Goal: Check status: Check status

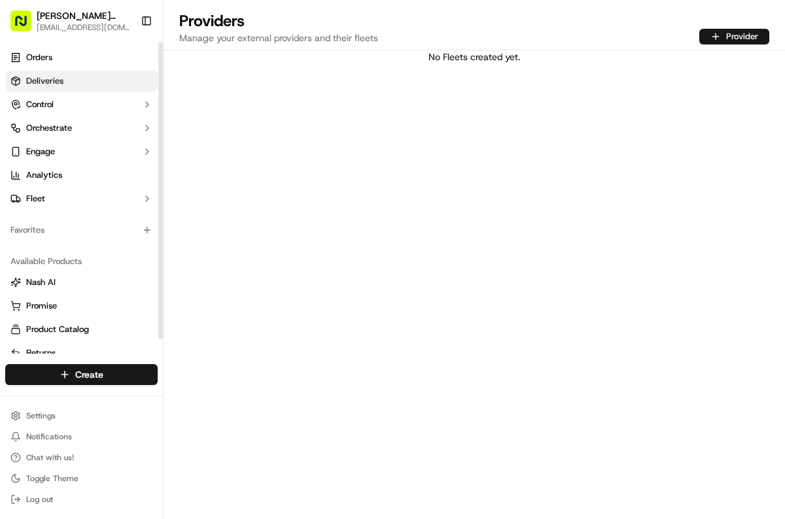
click at [59, 84] on span "Deliveries" at bounding box center [44, 81] width 37 height 12
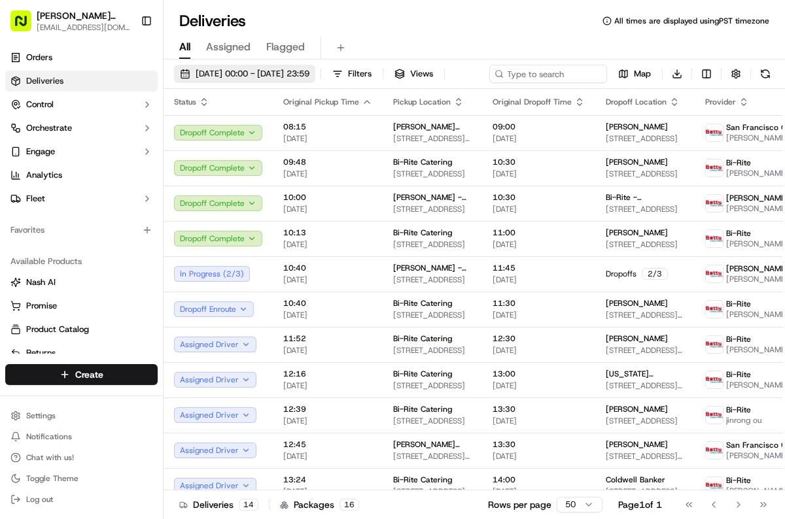
click at [273, 78] on span "[DATE] 00:00 - [DATE] 23:59" at bounding box center [253, 74] width 114 height 12
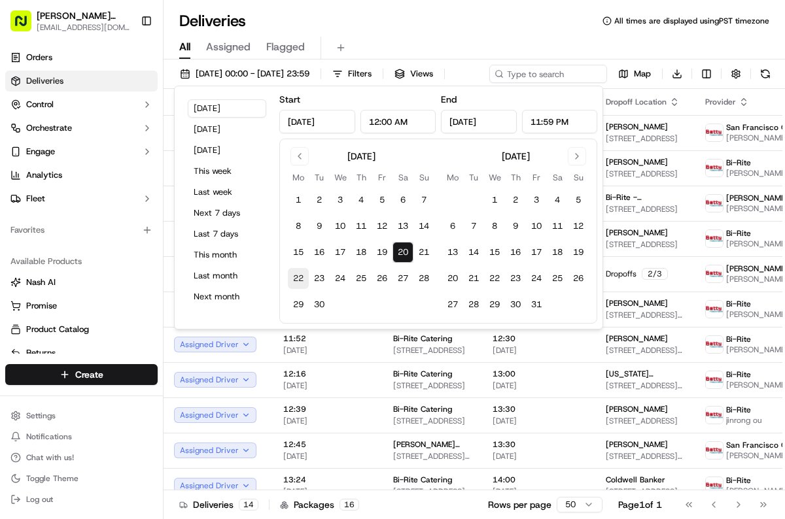
click at [294, 277] on button "22" at bounding box center [298, 278] width 21 height 21
type input "[DATE]"
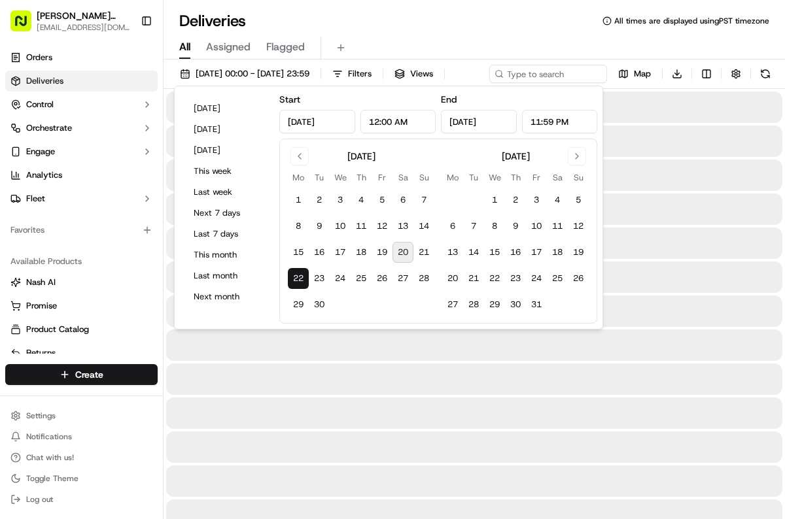
click at [294, 277] on button "22" at bounding box center [298, 278] width 21 height 21
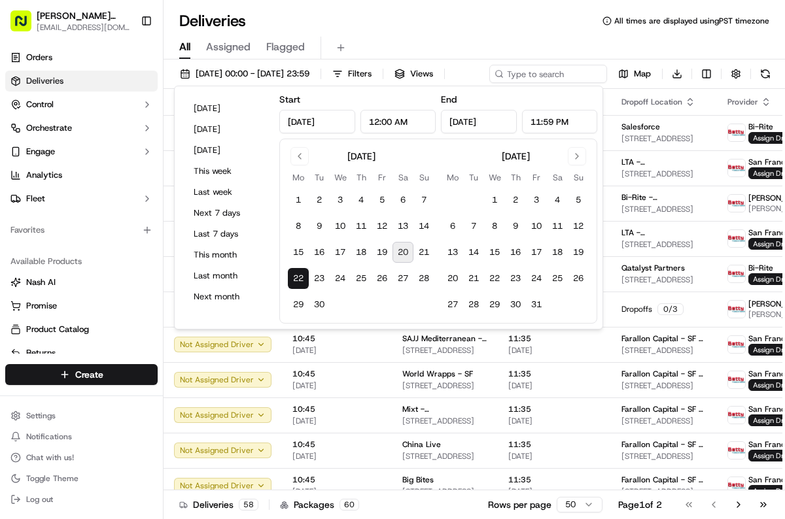
click at [528, 43] on div "All Assigned Flagged" at bounding box center [473, 48] width 621 height 23
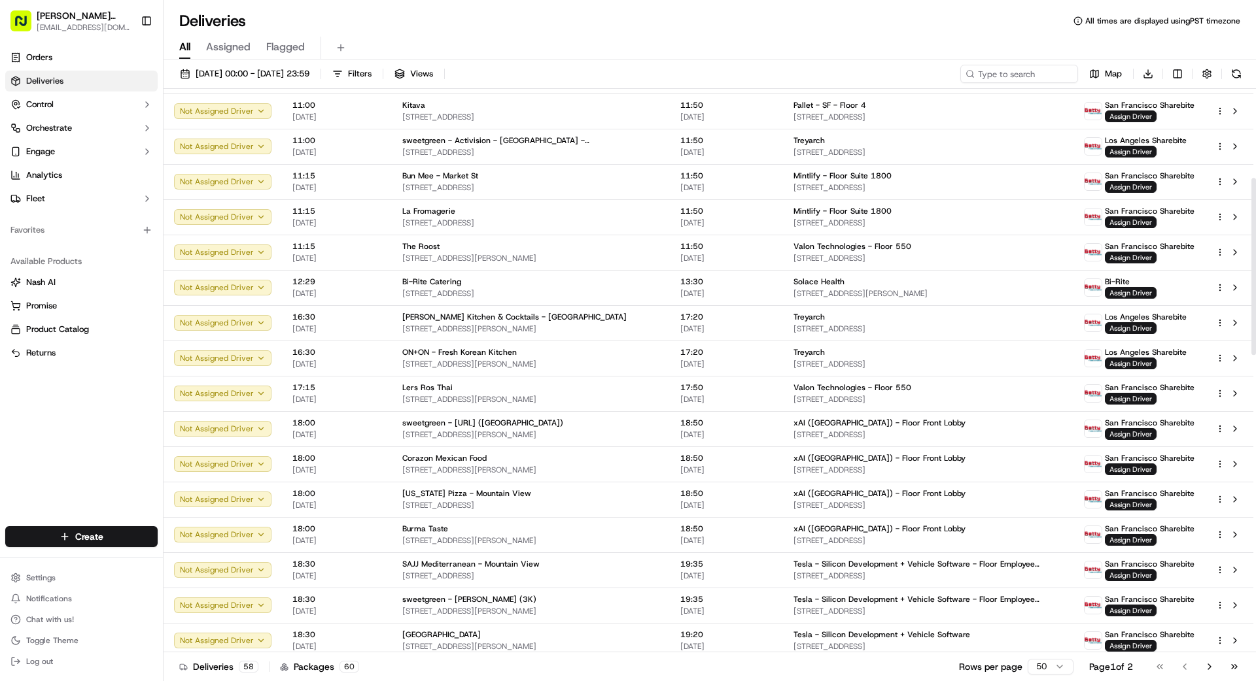
scroll to position [1228, 0]
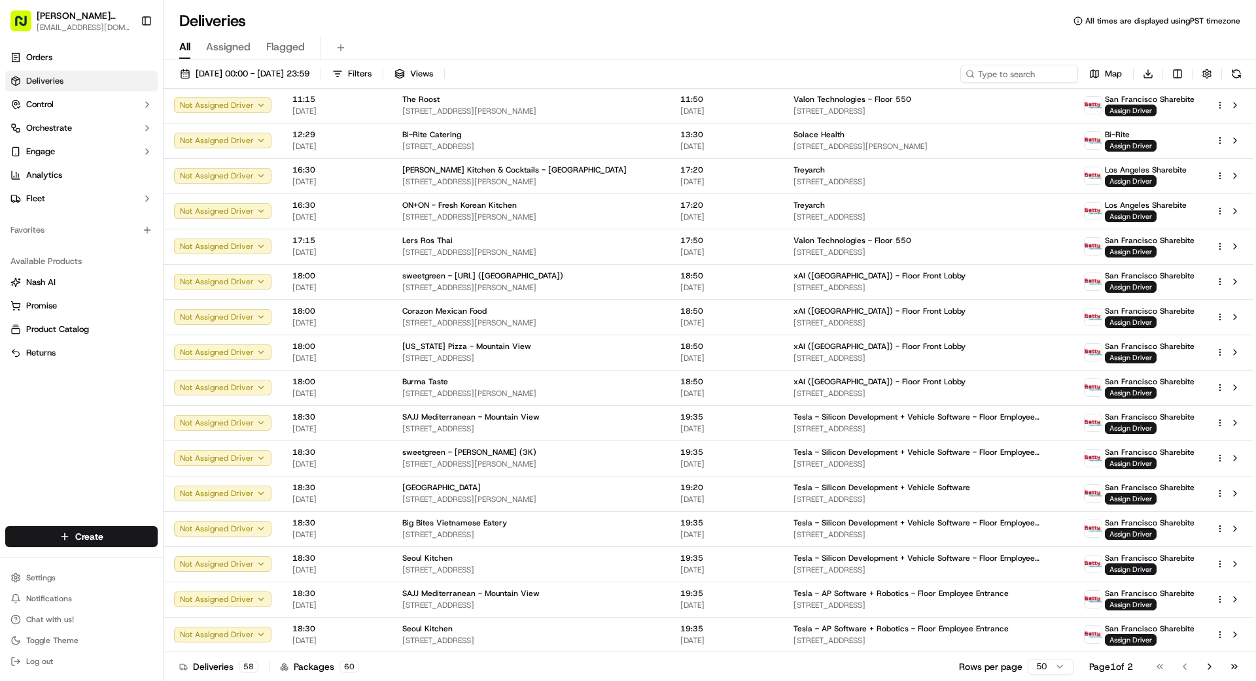
click at [784, 519] on html "[PERSON_NAME] Transportation [EMAIL_ADDRESS][DOMAIN_NAME] Toggle Sidebar Orders…" at bounding box center [628, 340] width 1256 height 681
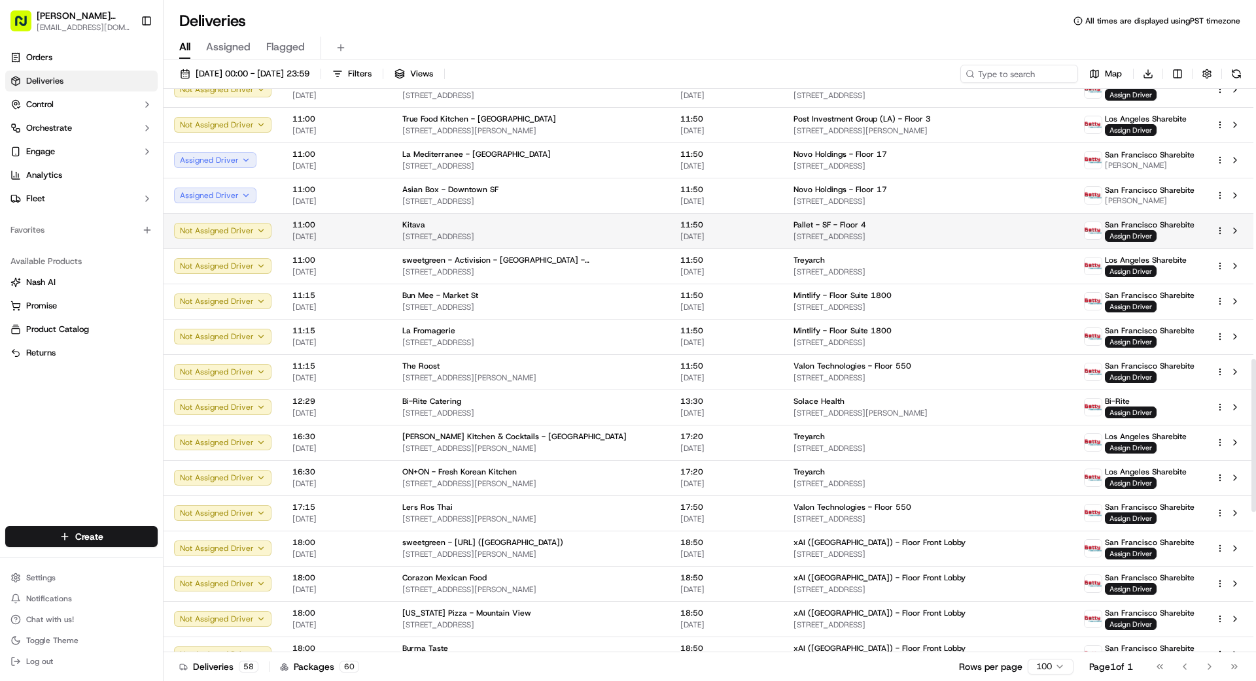
scroll to position [962, 0]
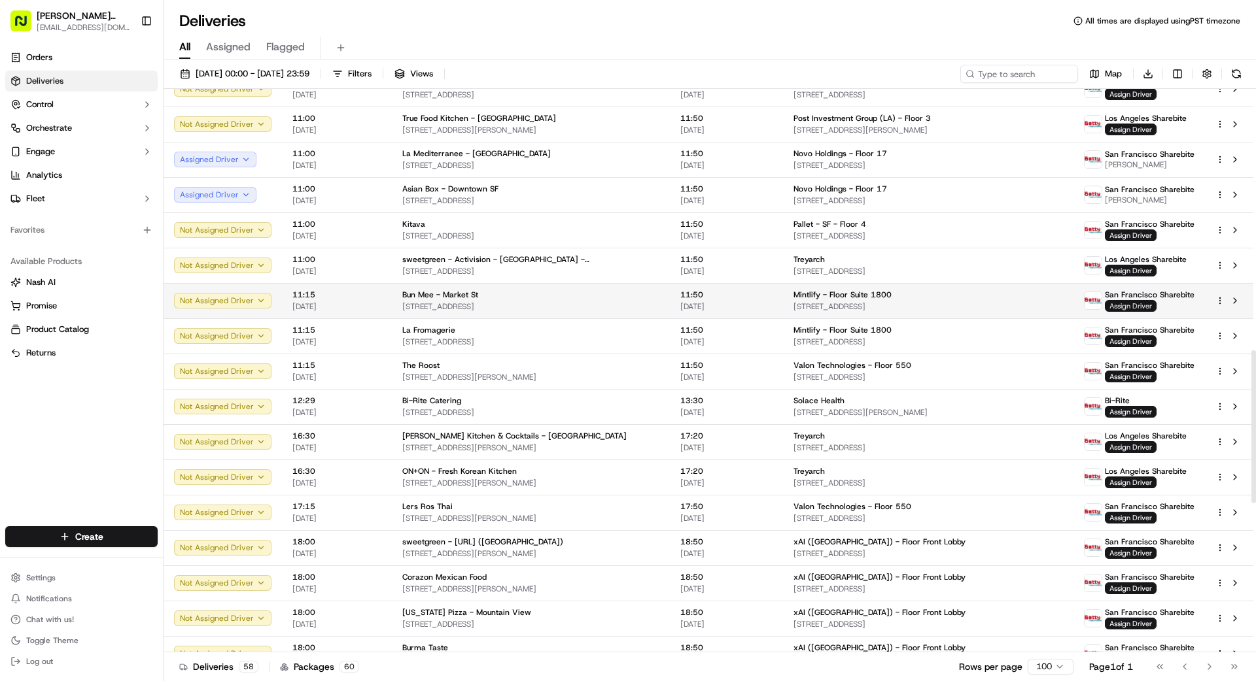
click at [784, 301] on span "Assign Driver" at bounding box center [1131, 306] width 52 height 12
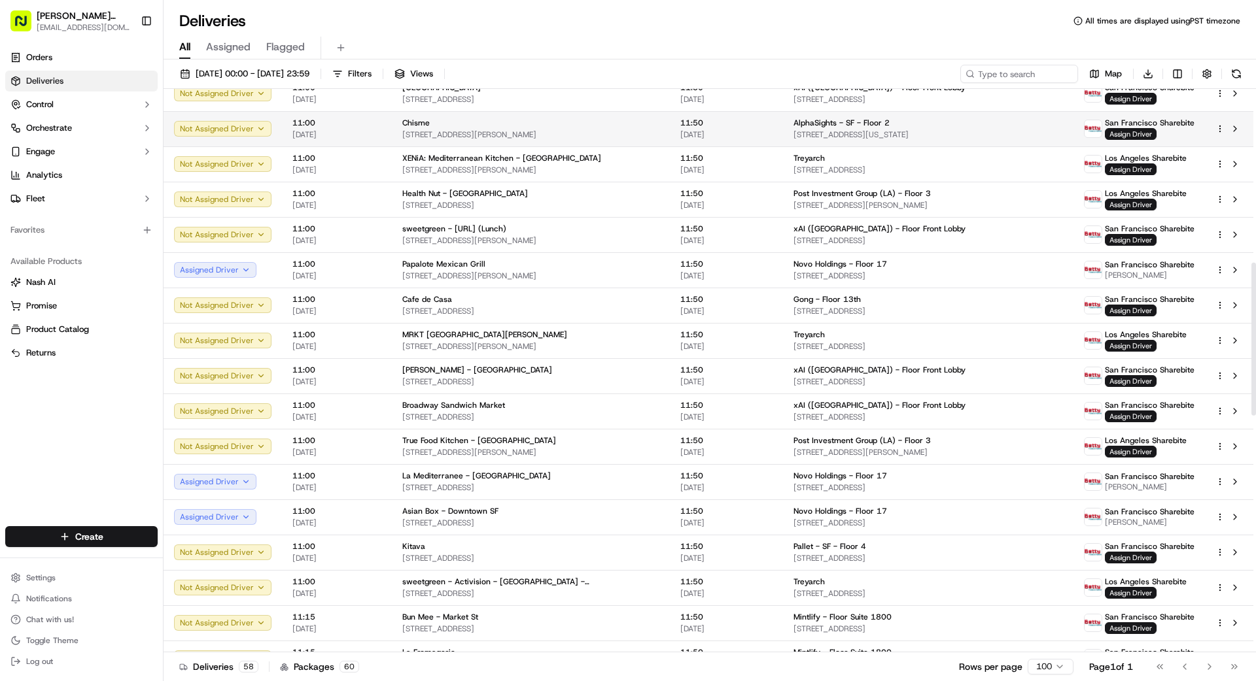
scroll to position [634, 0]
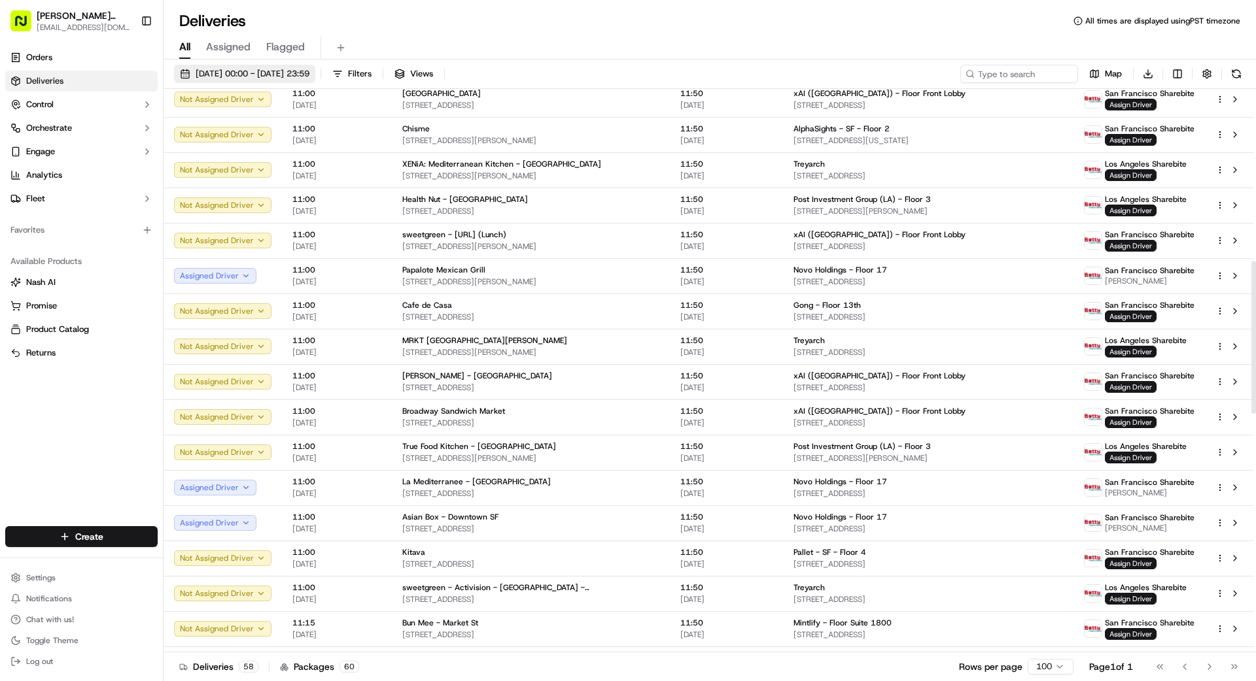
click at [309, 71] on span "[DATE] 00:00 - [DATE] 23:59" at bounding box center [253, 74] width 114 height 12
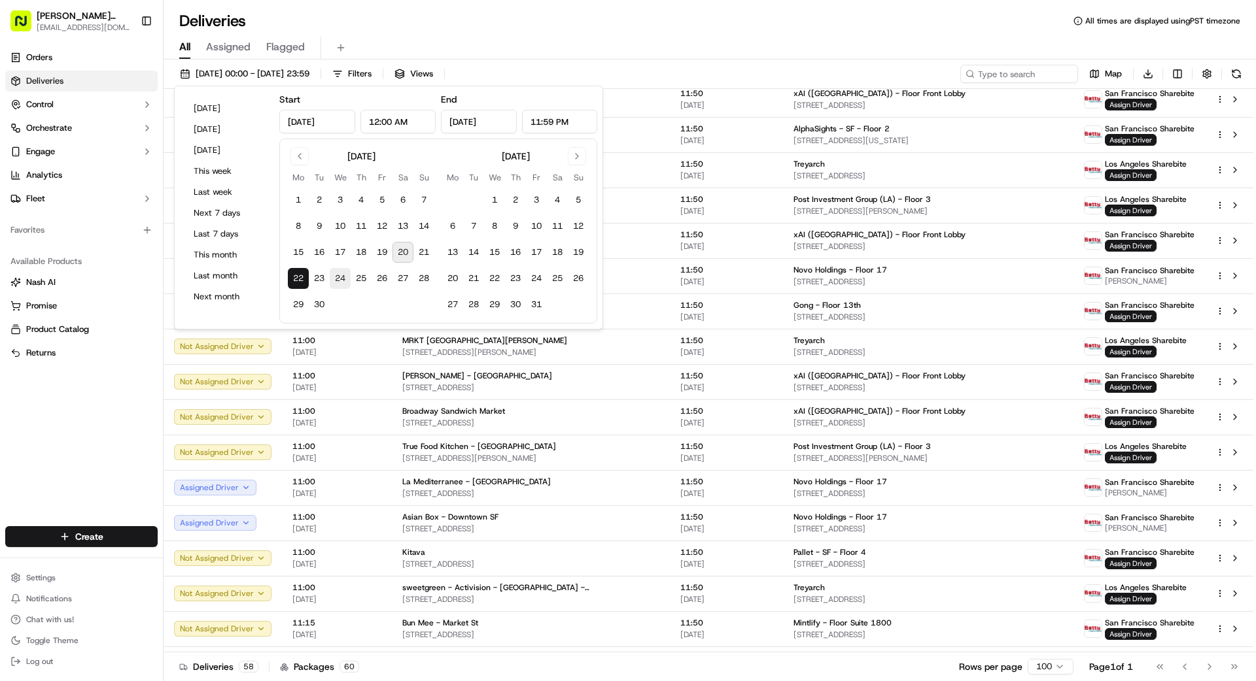
click at [344, 280] on button "24" at bounding box center [340, 278] width 21 height 21
type input "[DATE]"
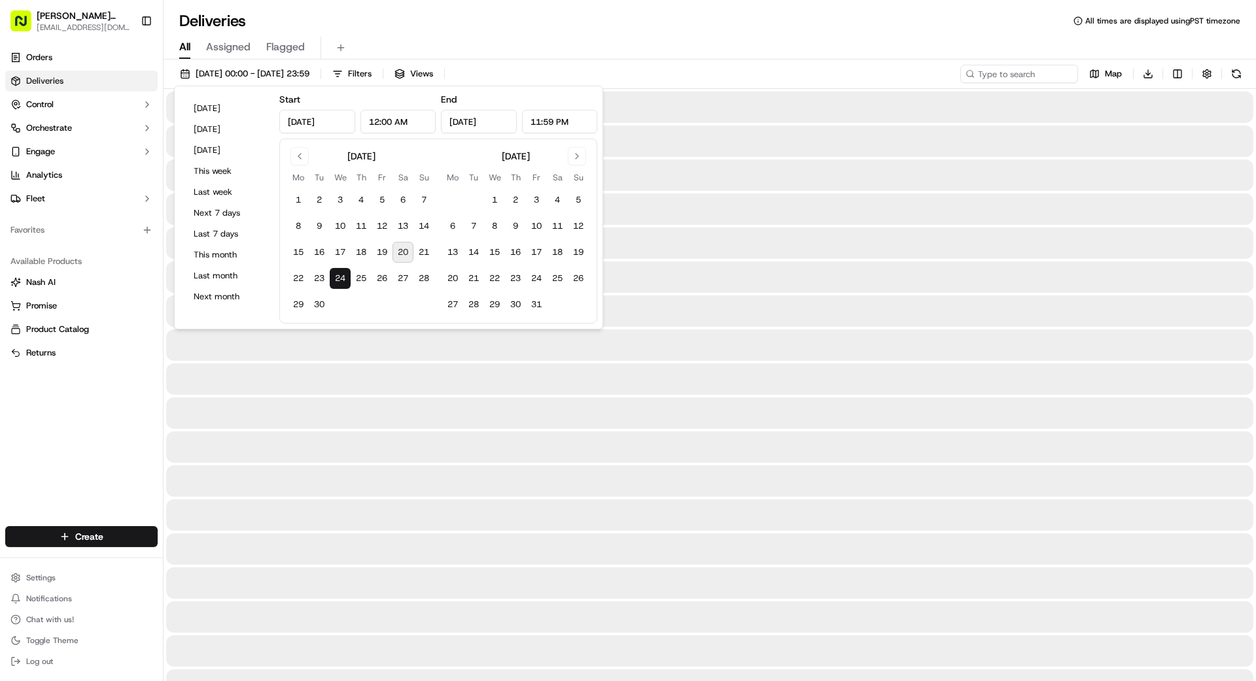
click at [344, 280] on button "24" at bounding box center [340, 278] width 21 height 21
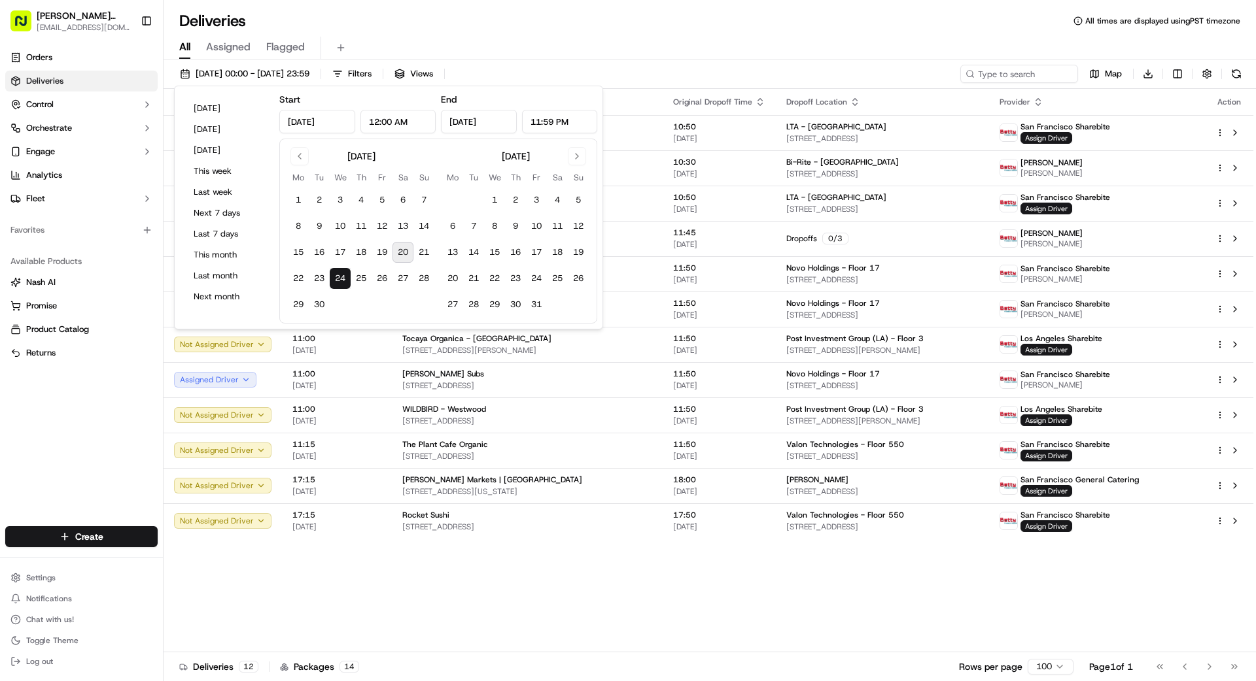
drag, startPoint x: 120, startPoint y: 439, endPoint x: 149, endPoint y: 430, distance: 30.8
click at [120, 439] on div "Orders Deliveries Control Orchestrate Engage Analytics Fleet Favorites Availabl…" at bounding box center [81, 279] width 163 height 474
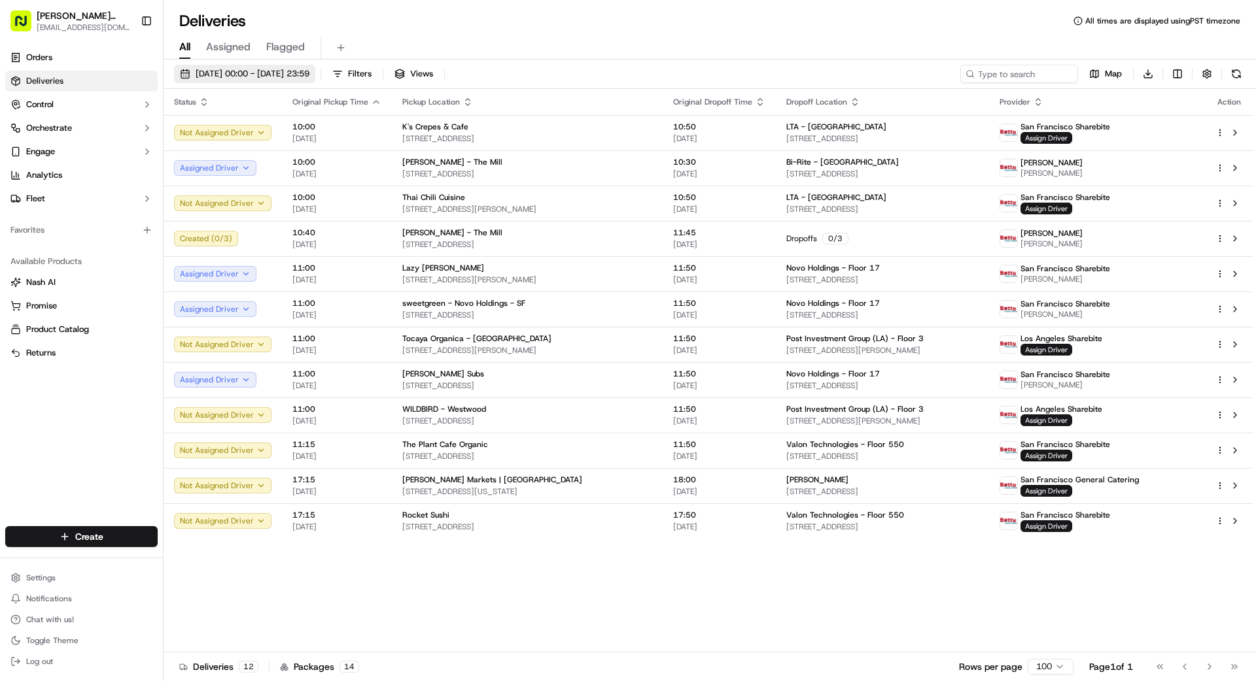
click at [309, 72] on span "[DATE] 00:00 - [DATE] 23:59" at bounding box center [253, 74] width 114 height 12
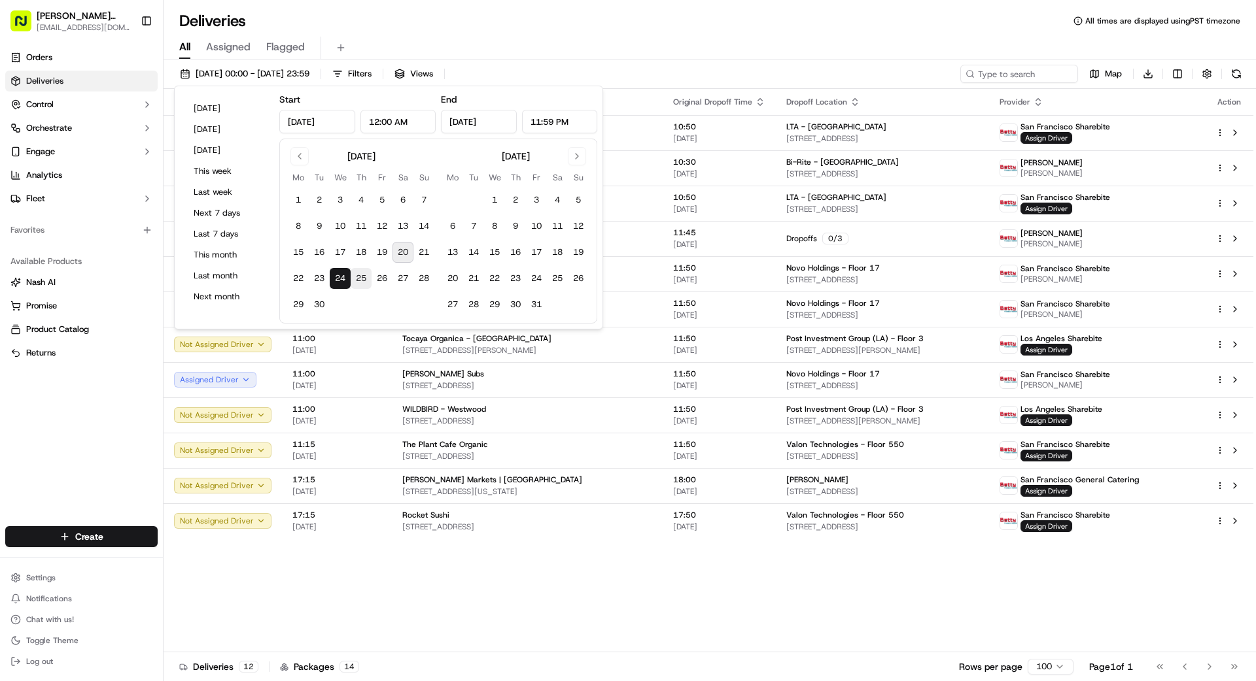
click at [367, 279] on button "25" at bounding box center [361, 278] width 21 height 21
type input "[DATE]"
click at [367, 279] on button "25" at bounding box center [361, 278] width 21 height 21
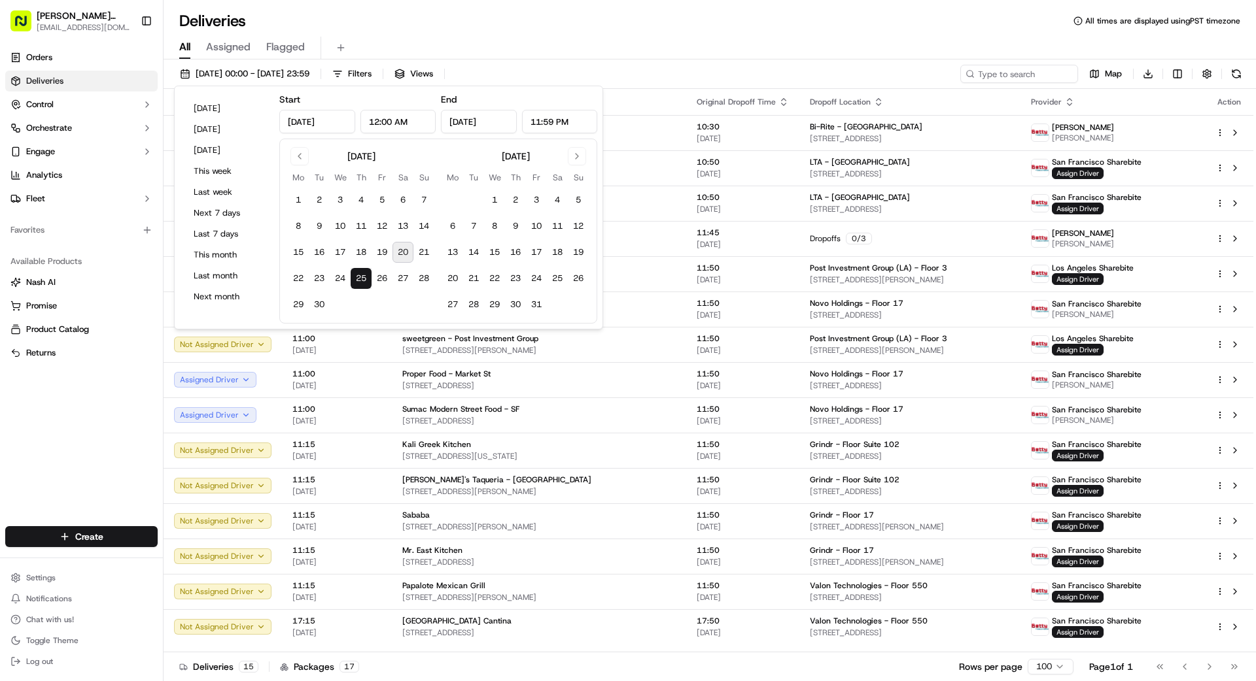
click at [152, 434] on div "Orders Deliveries Control Orchestrate Engage Analytics Fleet Favorites Availabl…" at bounding box center [81, 279] width 163 height 474
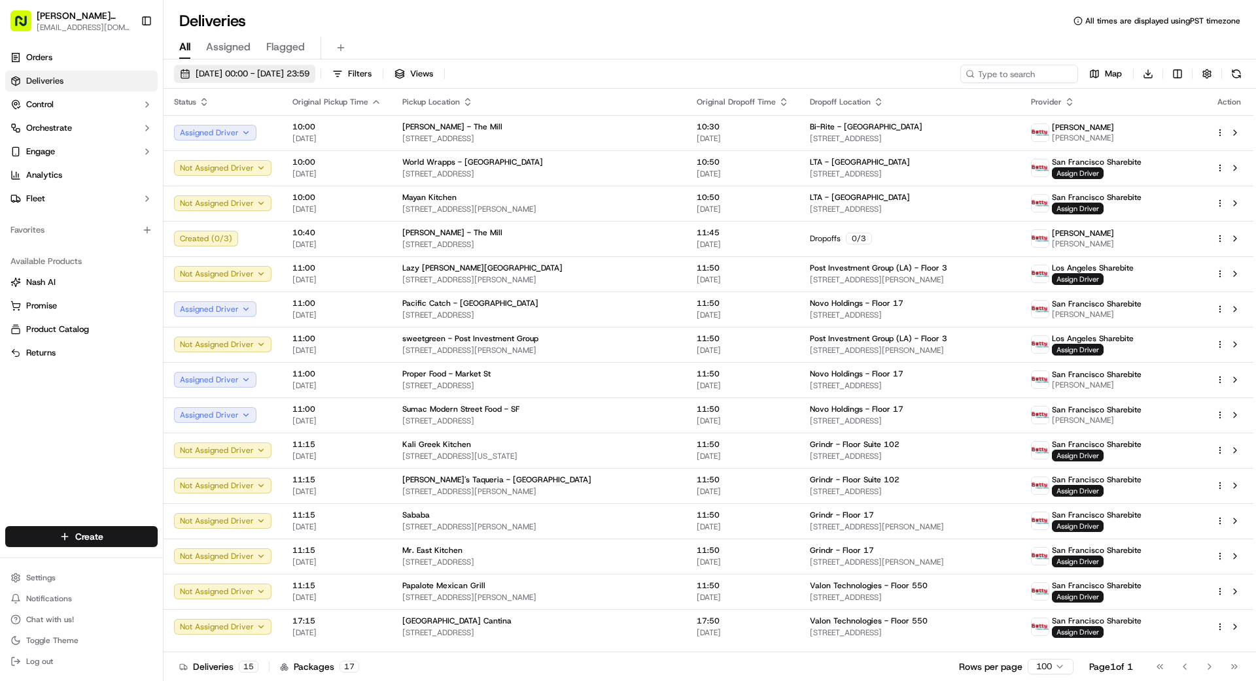
click at [293, 71] on span "[DATE] 00:00 - [DATE] 23:59" at bounding box center [253, 74] width 114 height 12
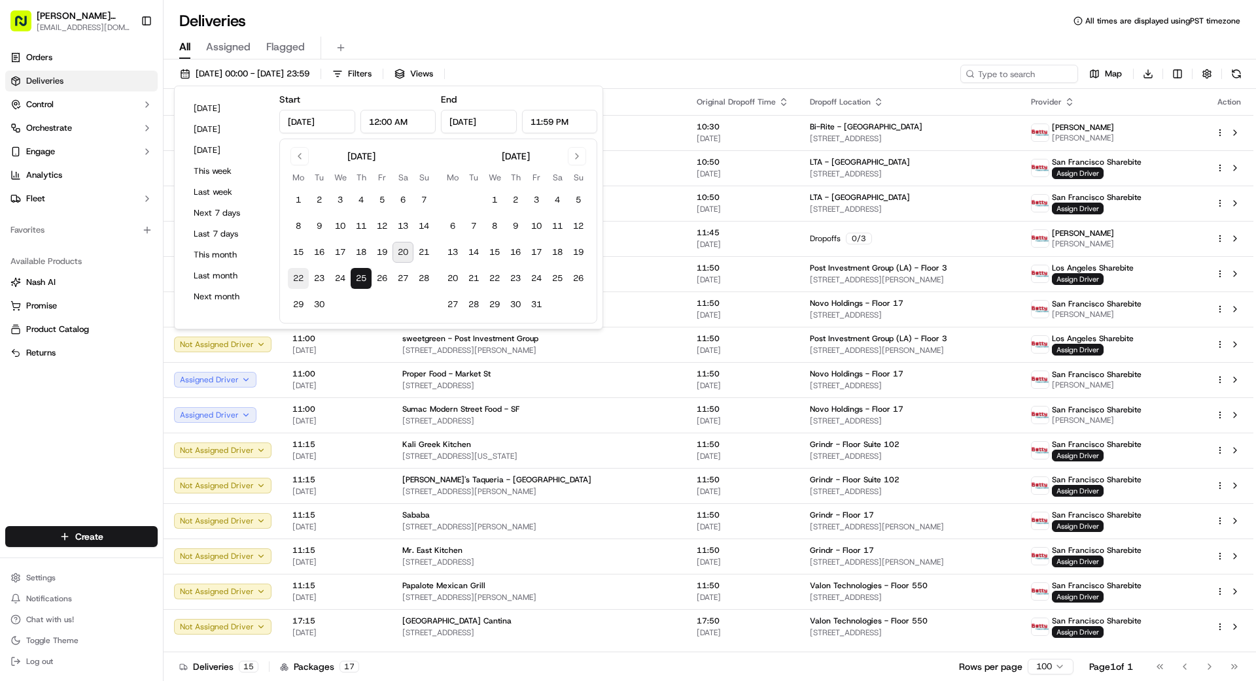
click at [296, 280] on button "22" at bounding box center [298, 278] width 21 height 21
type input "[DATE]"
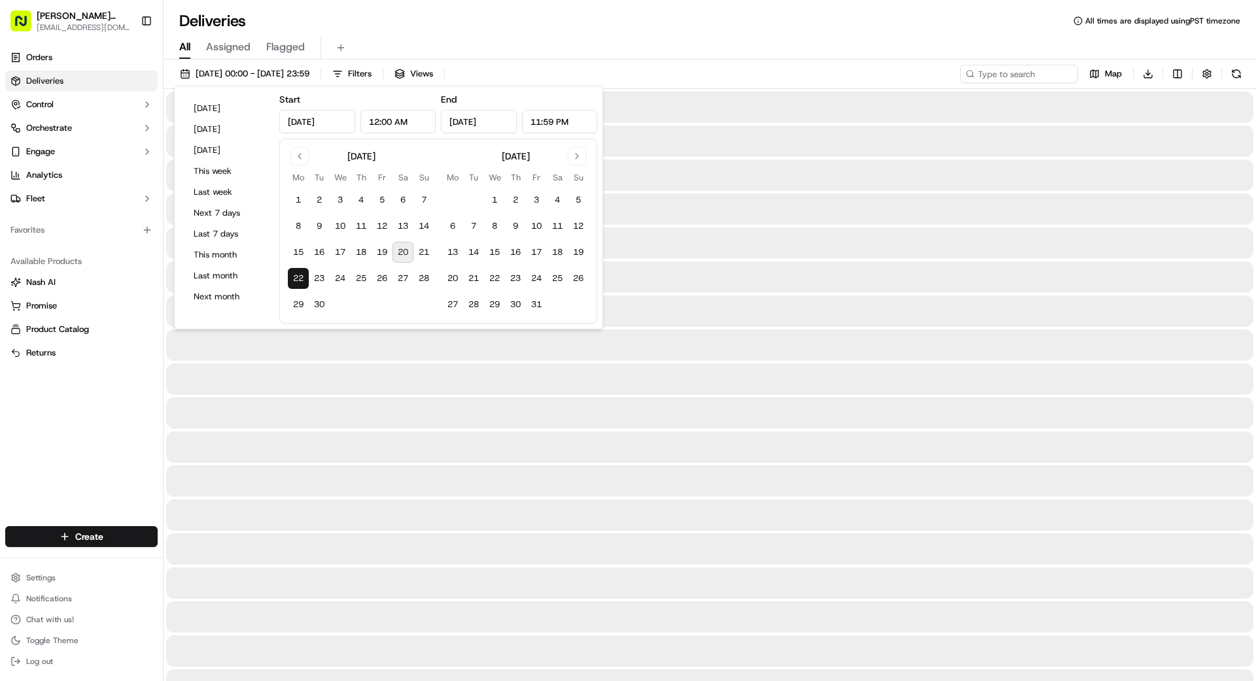
click at [296, 280] on button "22" at bounding box center [298, 278] width 21 height 21
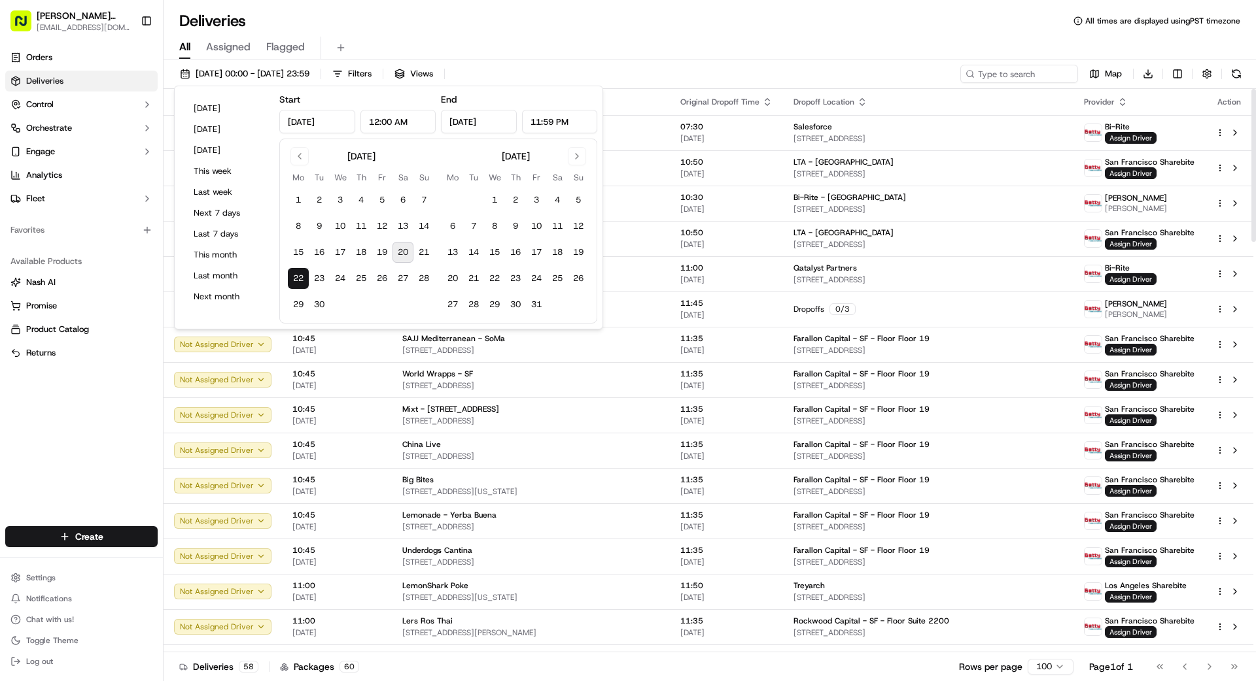
click at [94, 394] on div "Orders Deliveries Control Orchestrate Engage Analytics Fleet Favorites Availabl…" at bounding box center [81, 279] width 163 height 474
